Goal: Task Accomplishment & Management: Manage account settings

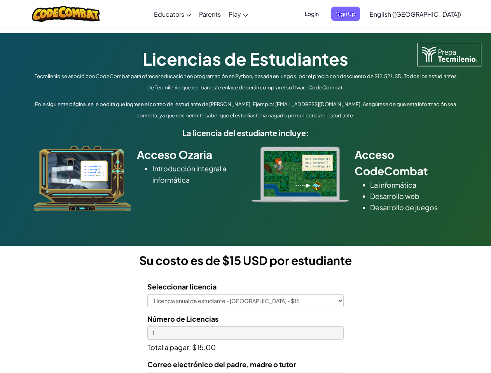
click at [246, 187] on div at bounding box center [300, 174] width 109 height 56
click at [323, 14] on span "Login" at bounding box center [311, 14] width 23 height 14
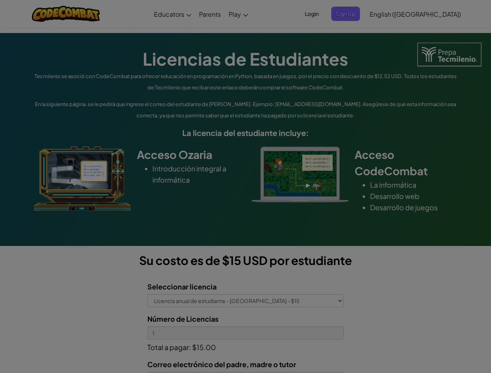
click at [358, 14] on div at bounding box center [245, 186] width 491 height 373
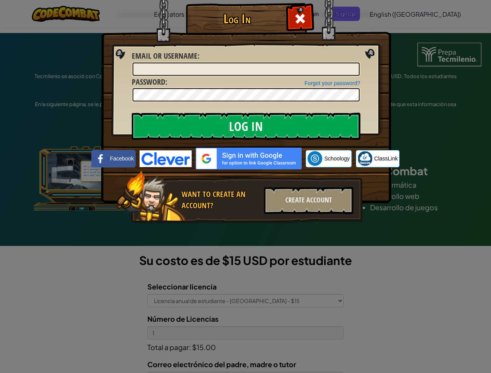
click at [393, 14] on div "Log In Unknown Error Email or Username : Forgot your password? Password : Log I…" at bounding box center [245, 186] width 491 height 373
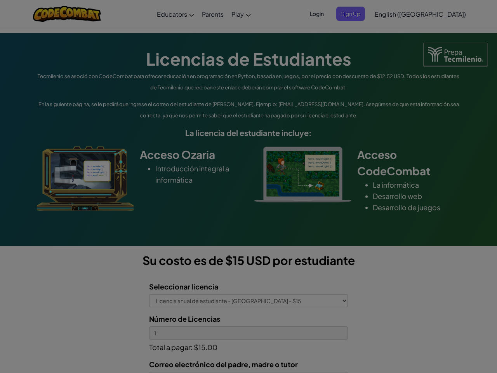
click at [393, 14] on div "Log In Unknown Error Email or Username : Forgot your password? Password : Log I…" at bounding box center [248, 186] width 497 height 373
click at [434, 14] on div at bounding box center [248, 186] width 497 height 373
